Goal: Task Accomplishment & Management: Manage account settings

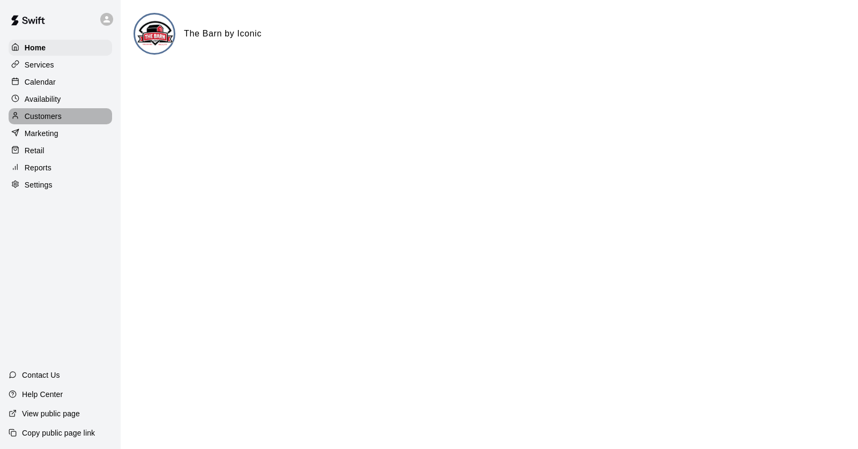
click at [40, 115] on p "Customers" at bounding box center [43, 116] width 37 height 11
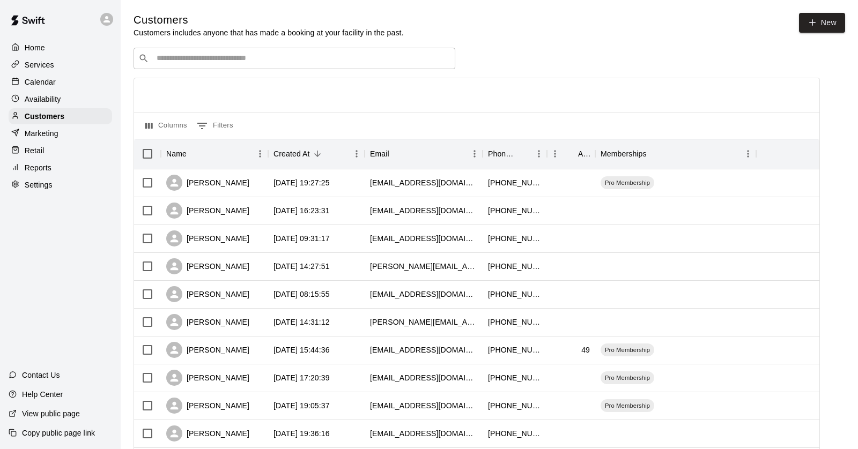
click at [193, 56] on input "Search customers by name or email" at bounding box center [301, 58] width 297 height 11
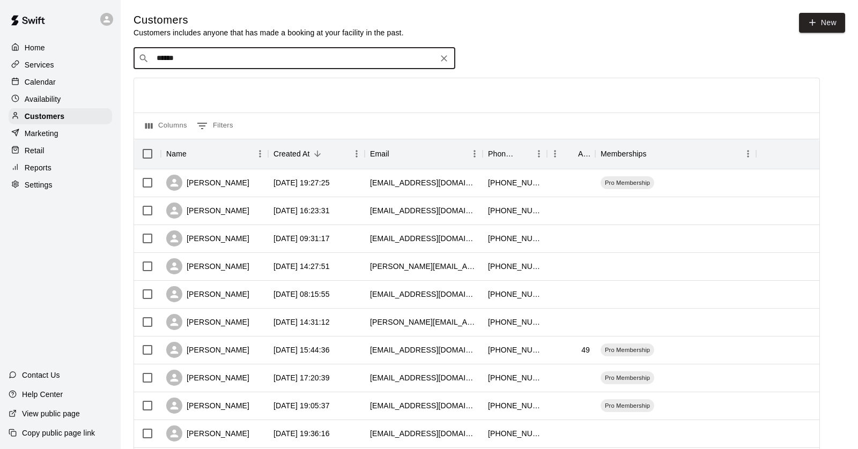
type input "*******"
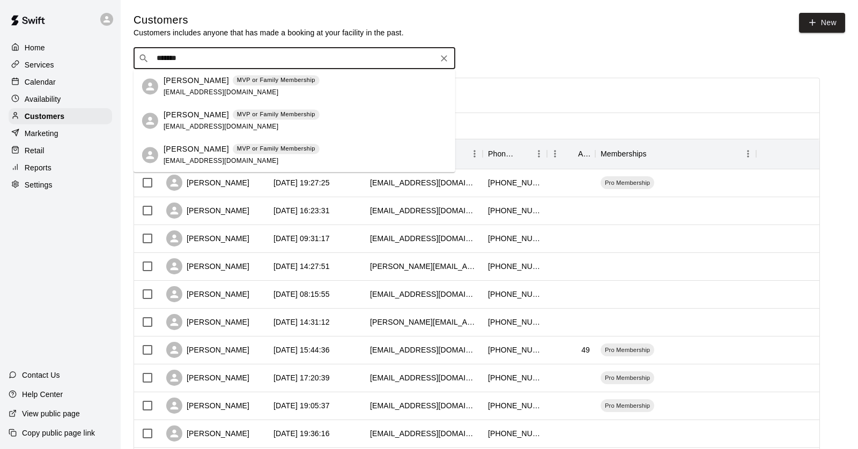
click at [193, 84] on p "[PERSON_NAME]" at bounding box center [196, 80] width 65 height 11
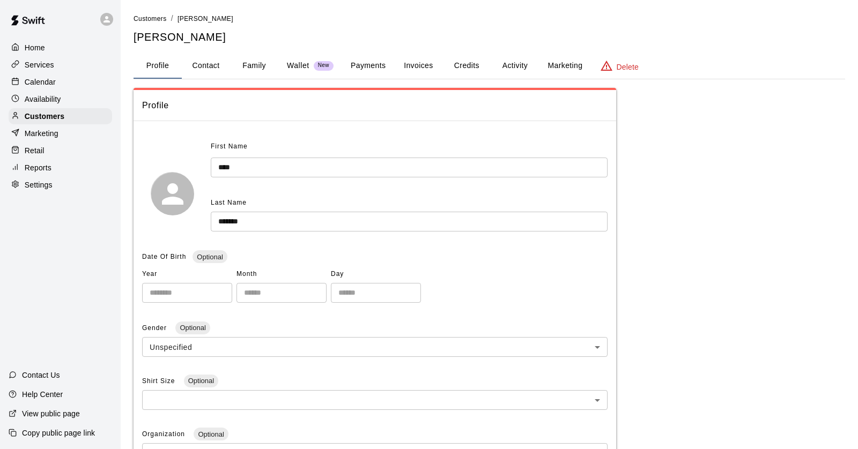
click at [515, 65] on button "Activity" at bounding box center [515, 66] width 48 height 26
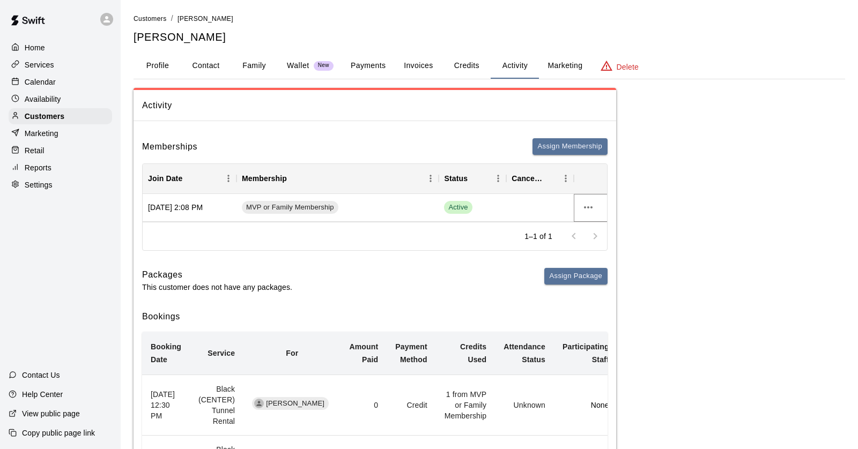
click at [589, 208] on icon "more actions" at bounding box center [588, 207] width 13 height 13
click at [433, 238] on div at bounding box center [429, 224] width 858 height 449
click at [313, 205] on span "MVP or Family Membership" at bounding box center [290, 208] width 97 height 10
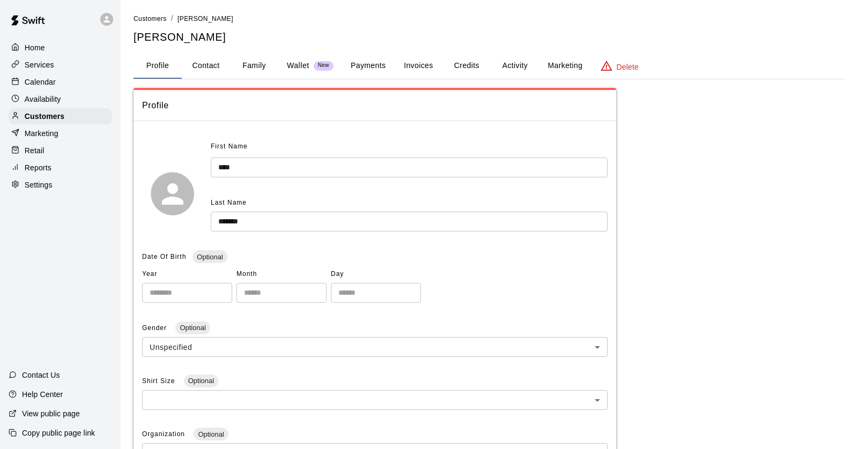
click at [206, 72] on button "Contact" at bounding box center [206, 66] width 48 height 26
select select "**"
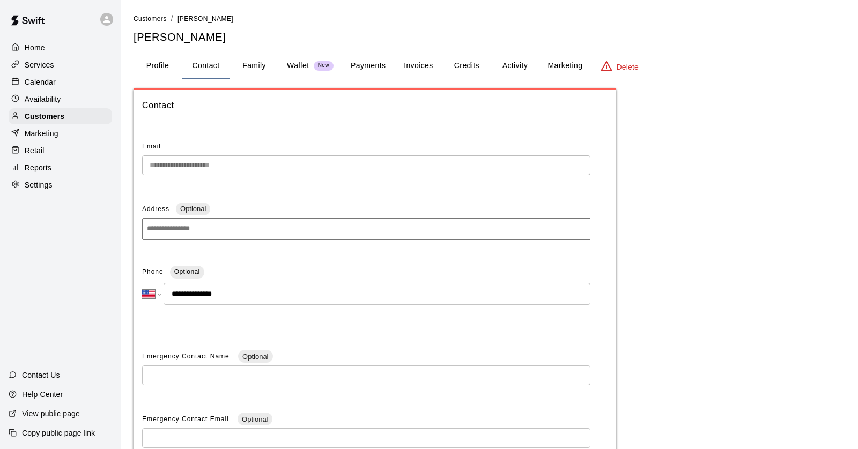
click at [255, 66] on button "Family" at bounding box center [254, 66] width 48 height 26
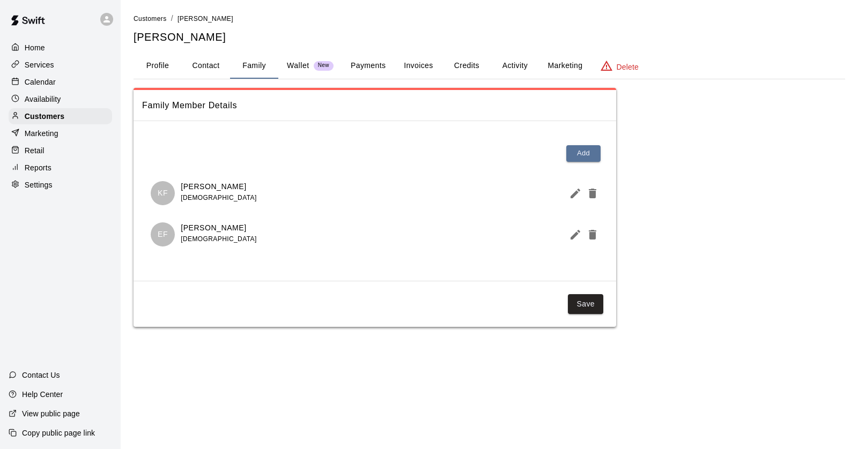
click at [311, 69] on div "Wallet New" at bounding box center [310, 65] width 47 height 11
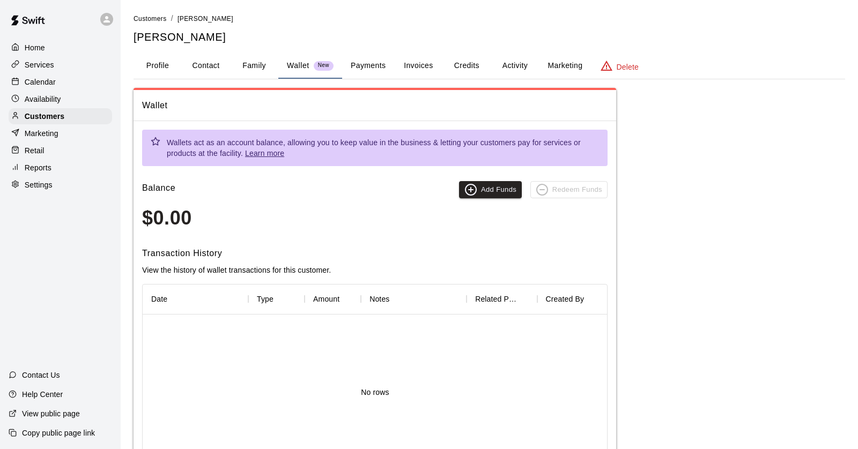
click at [363, 68] on button "Payments" at bounding box center [368, 66] width 52 height 26
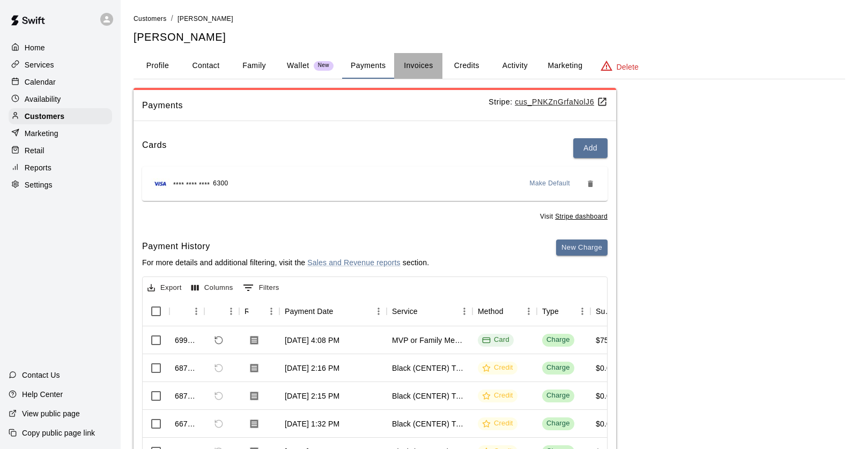
click at [413, 69] on button "Invoices" at bounding box center [418, 66] width 48 height 26
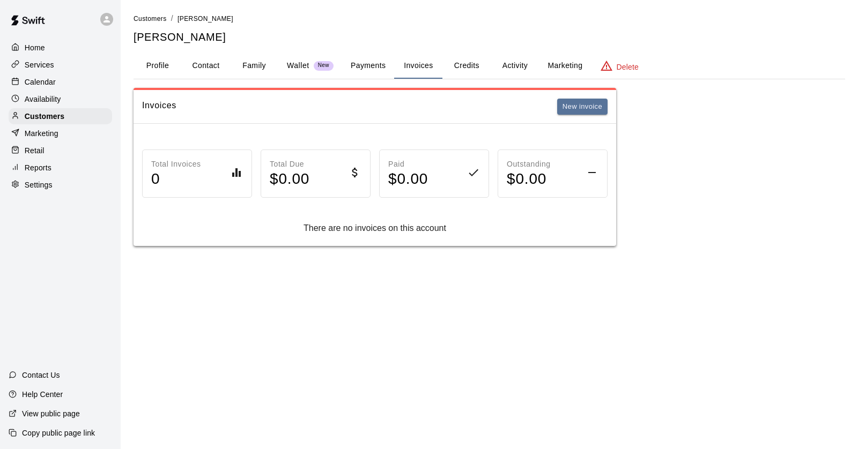
click at [460, 70] on button "Credits" at bounding box center [466, 66] width 48 height 26
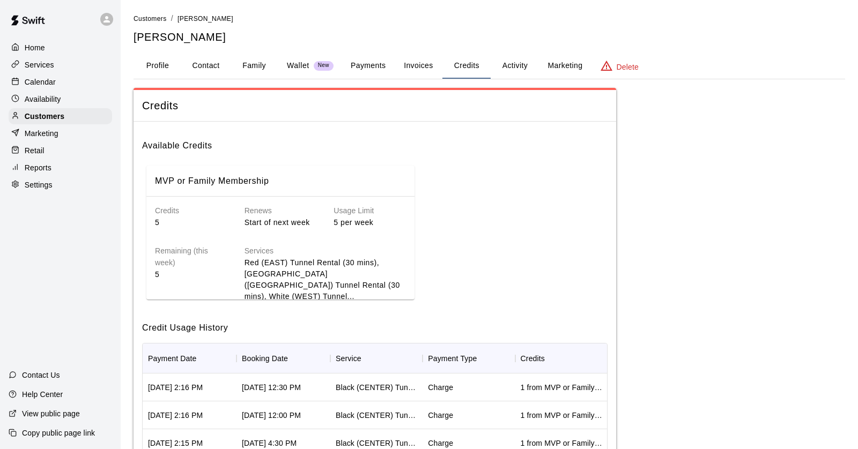
click at [509, 70] on button "Activity" at bounding box center [515, 66] width 48 height 26
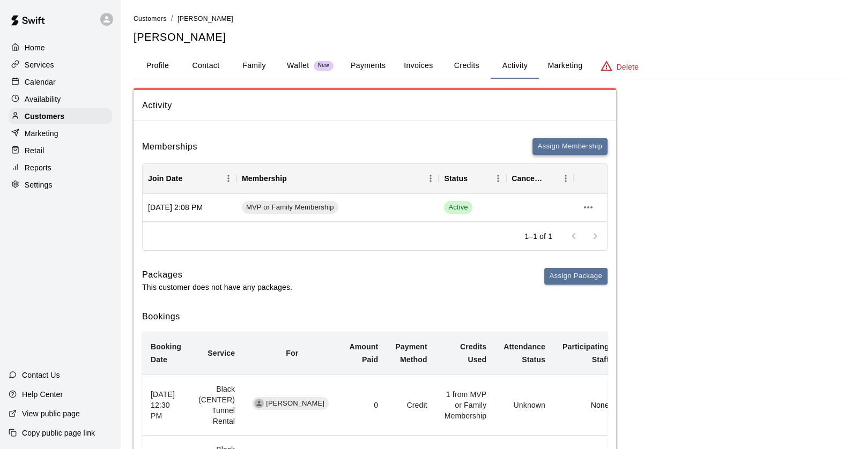
click at [555, 153] on button "Assign Membership" at bounding box center [569, 146] width 75 height 17
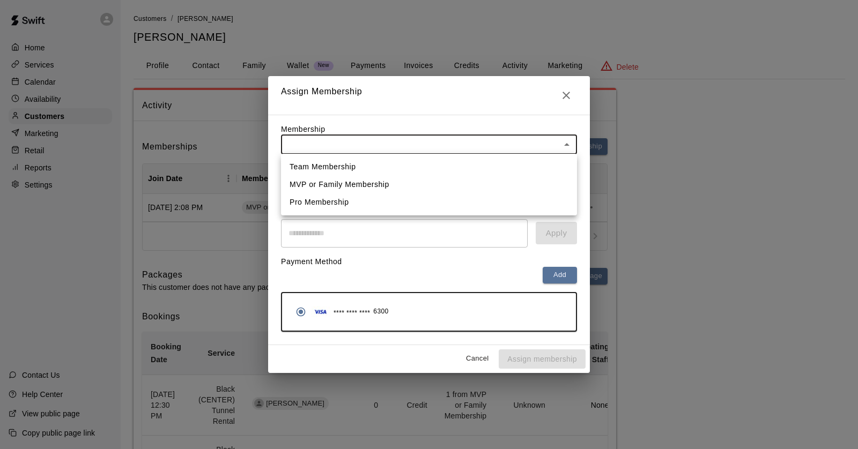
click at [458, 194] on li "Pro Membership" at bounding box center [429, 203] width 296 height 18
type input "**********"
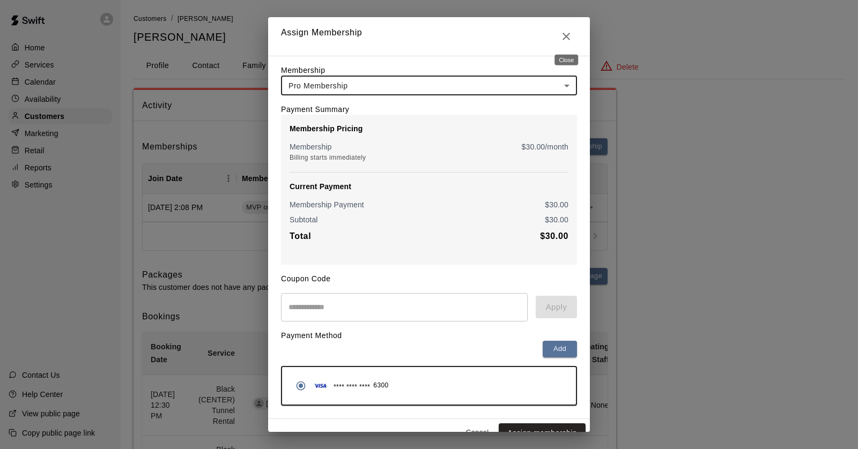
click at [568, 39] on icon "Close" at bounding box center [566, 37] width 8 height 8
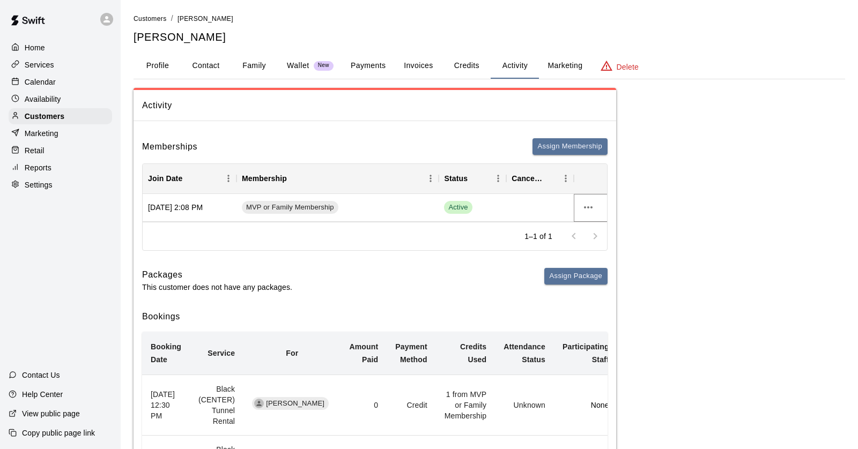
click at [588, 207] on icon "more actions" at bounding box center [588, 207] width 9 height 2
click at [597, 227] on li "View details" at bounding box center [609, 229] width 61 height 18
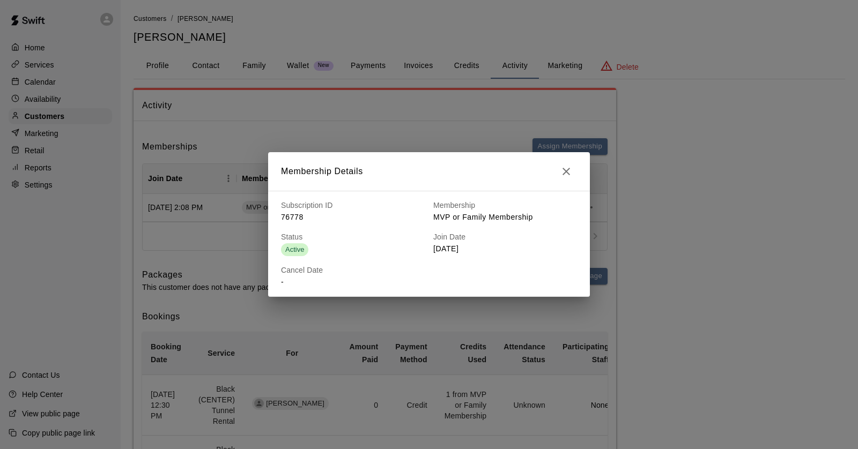
click at [565, 172] on icon "button" at bounding box center [566, 172] width 8 height 8
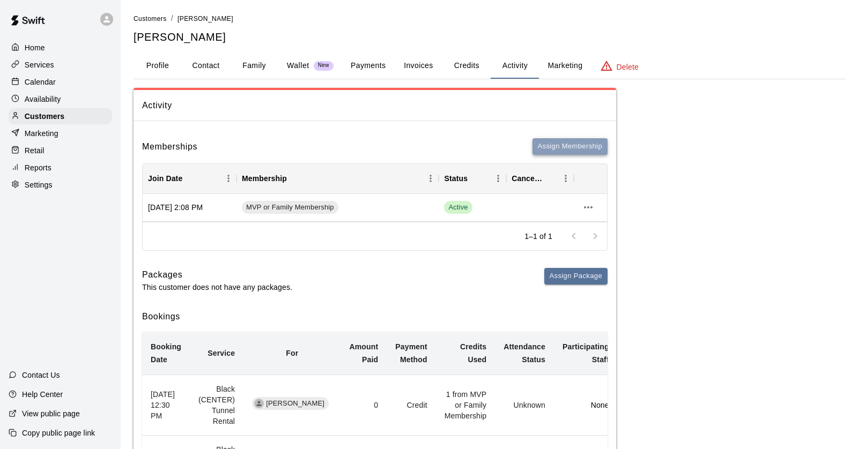
click at [553, 146] on button "Assign Membership" at bounding box center [569, 146] width 75 height 17
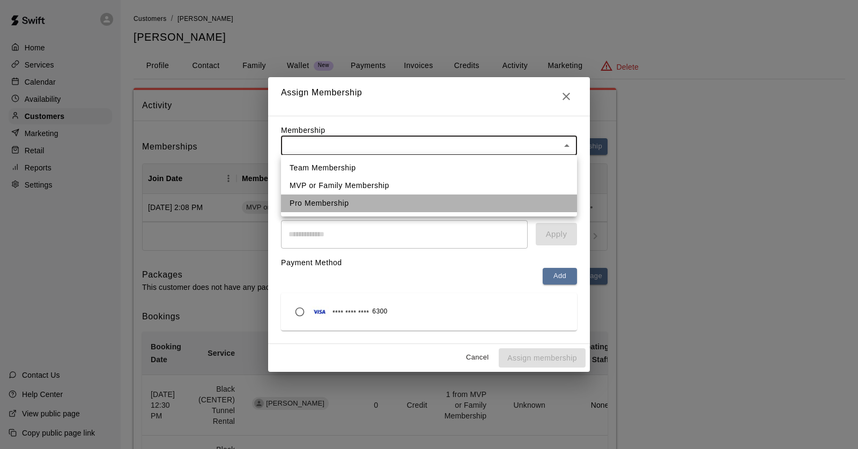
click at [398, 195] on li "Pro Membership" at bounding box center [429, 204] width 296 height 18
type input "**********"
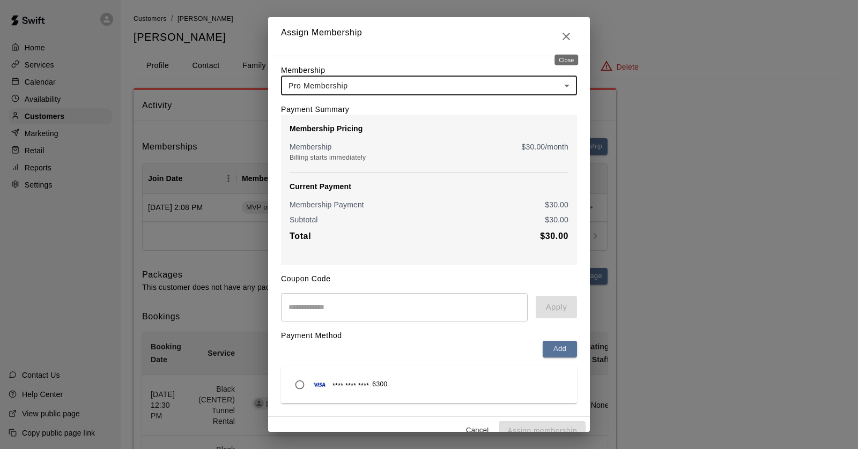
click at [564, 40] on icon "Close" at bounding box center [566, 36] width 13 height 13
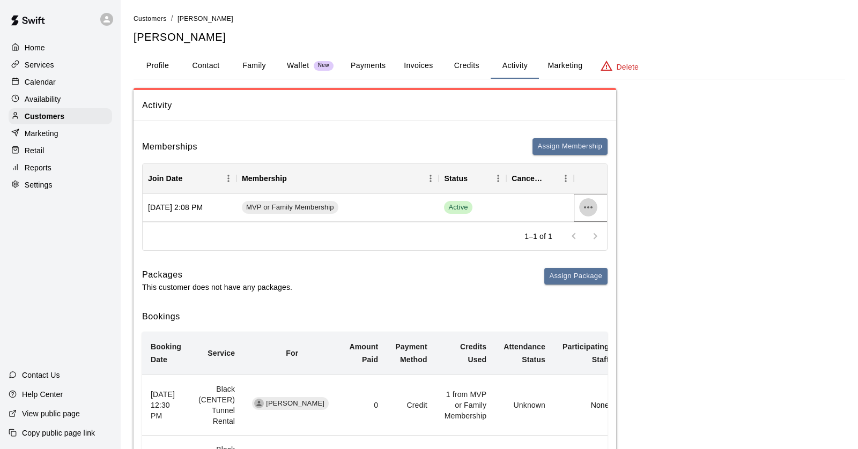
click at [587, 208] on icon "more actions" at bounding box center [588, 207] width 9 height 2
click at [597, 244] on li "Cancel" at bounding box center [609, 247] width 61 height 18
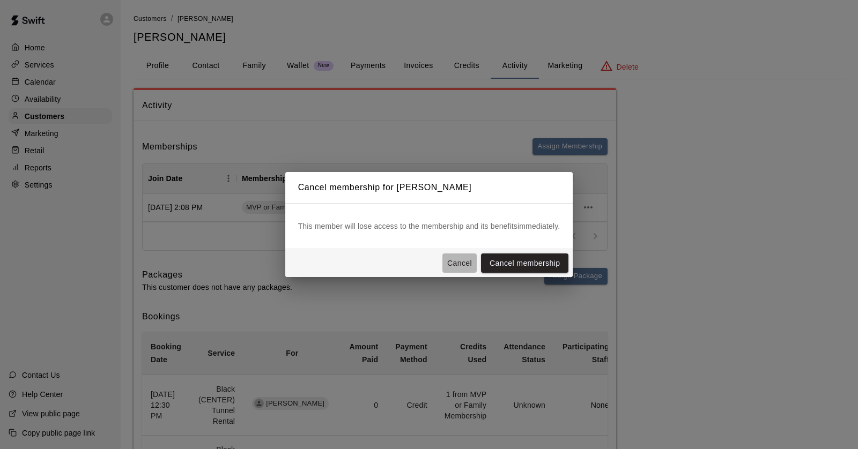
click at [461, 260] on button "Cancel" at bounding box center [459, 264] width 34 height 20
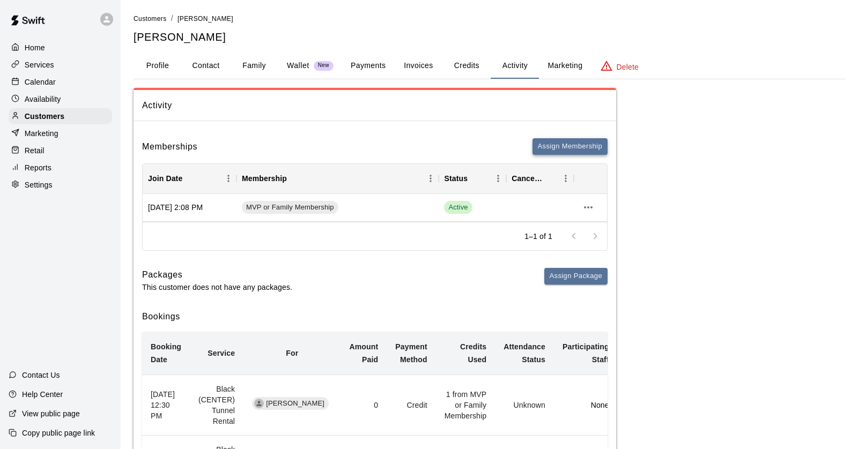
click at [576, 143] on button "Assign Membership" at bounding box center [569, 146] width 75 height 17
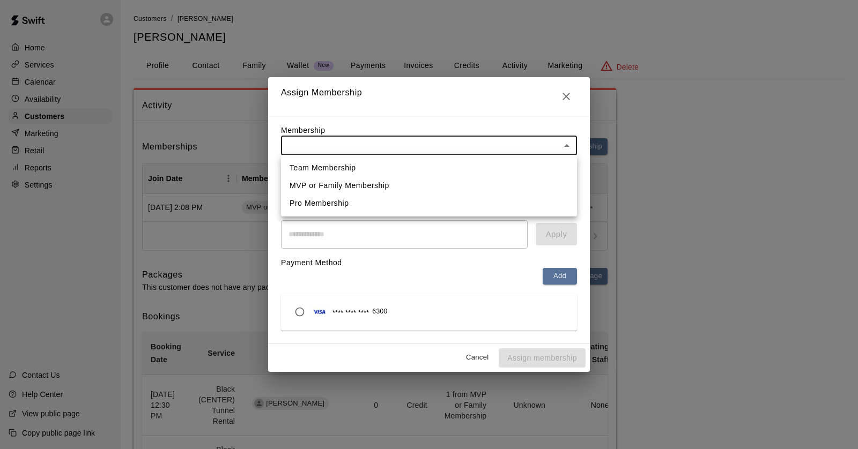
click at [466, 195] on li "Pro Membership" at bounding box center [429, 204] width 296 height 18
type input "**********"
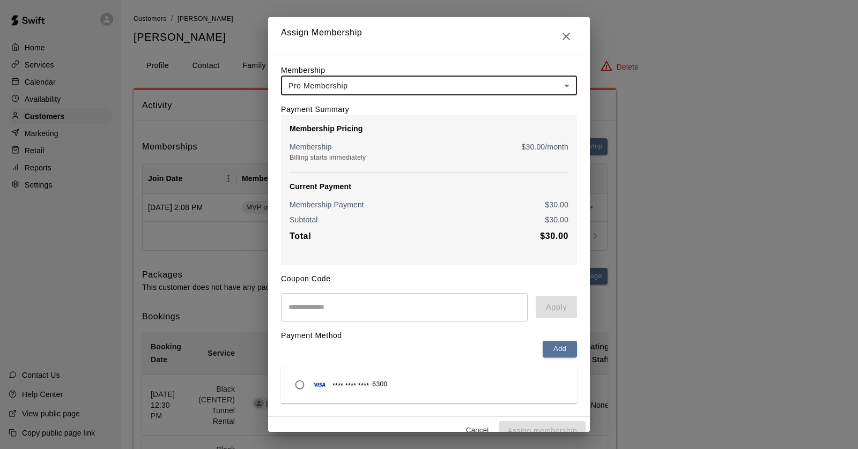
scroll to position [14, 0]
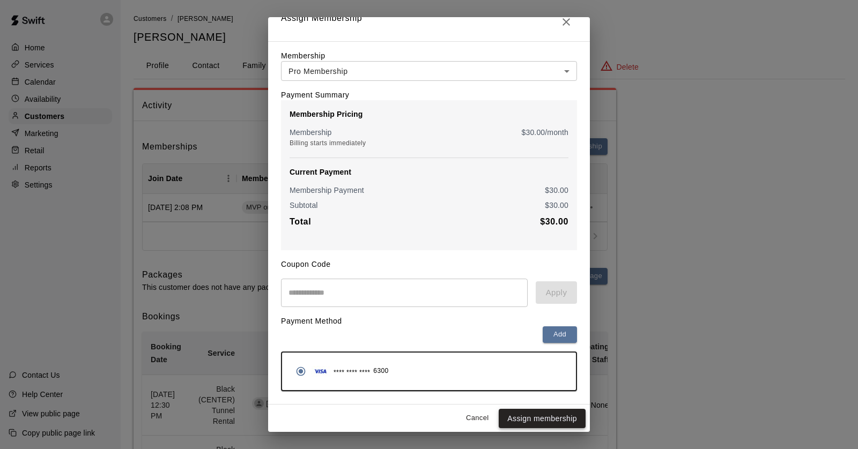
click at [526, 415] on button "Assign membership" at bounding box center [542, 419] width 87 height 20
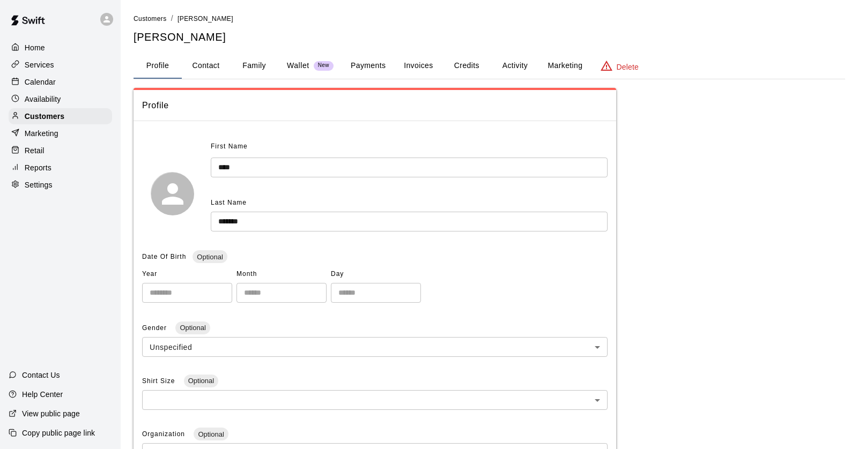
click at [510, 65] on button "Activity" at bounding box center [515, 66] width 48 height 26
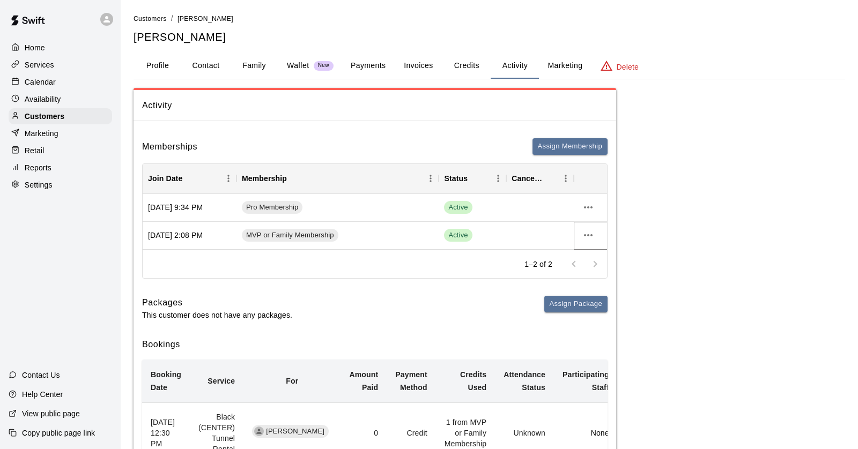
click at [591, 235] on icon "more actions" at bounding box center [588, 235] width 9 height 2
click at [597, 271] on li "Cancel" at bounding box center [609, 274] width 61 height 18
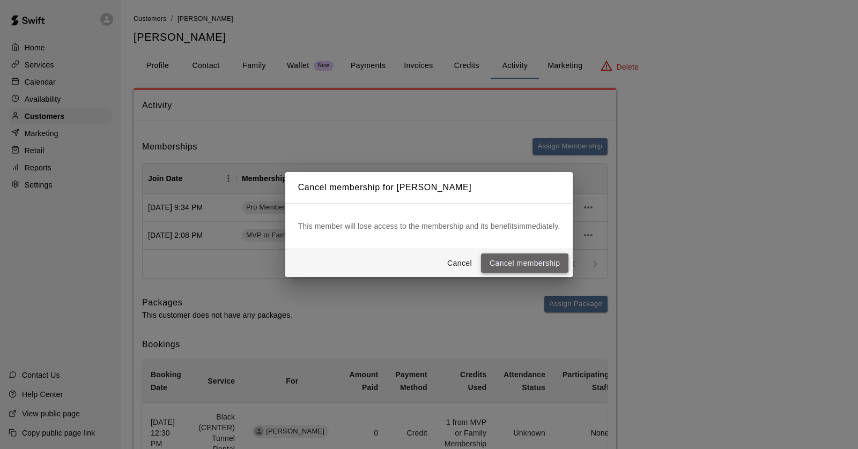
click at [529, 268] on button "Cancel membership" at bounding box center [524, 264] width 87 height 20
